Goal: Obtain resource: Download file/media

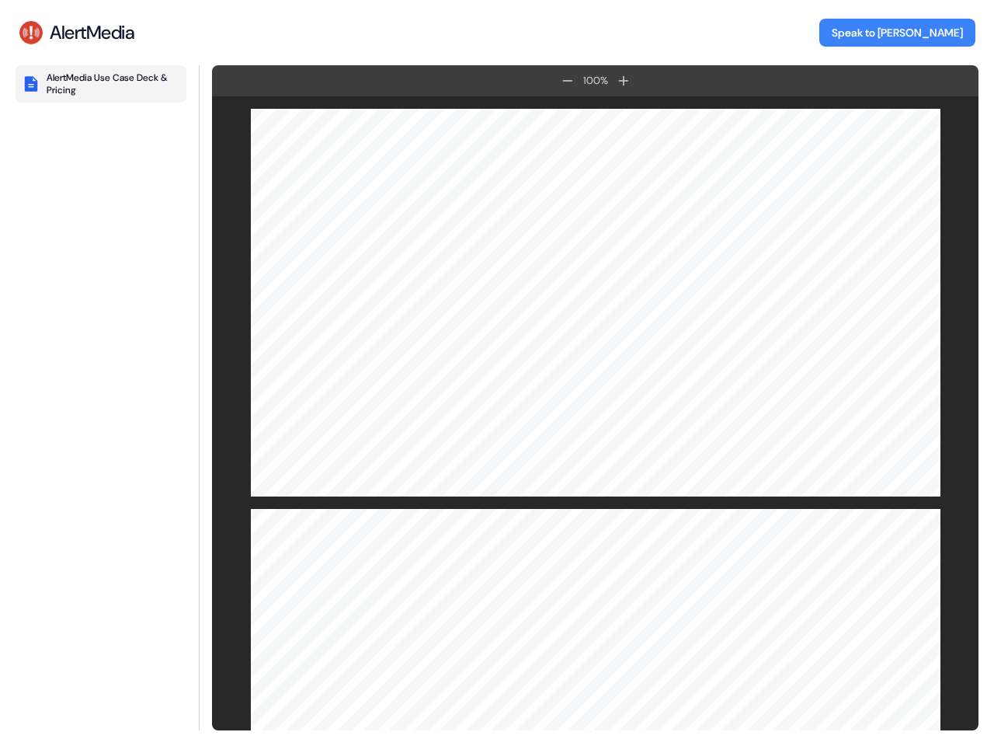
click at [101, 84] on div "AlertMedia Use Case Deck & Pricing" at bounding box center [114, 83] width 134 height 25
click at [568, 81] on icon at bounding box center [567, 81] width 10 height 2
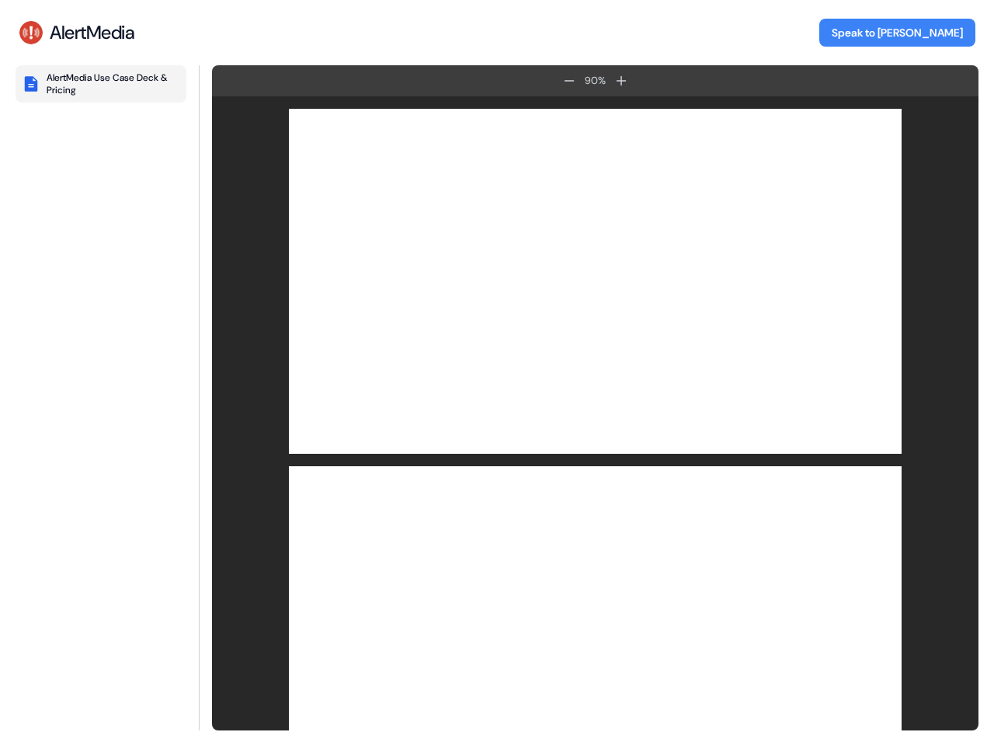
click at [624, 81] on icon at bounding box center [622, 81] width 10 height 10
